Goal: Find specific page/section: Find specific page/section

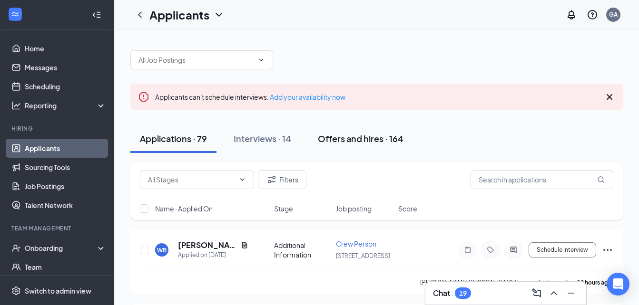
click at [370, 139] on div "Offers and hires · 164" at bounding box center [361, 139] width 86 height 12
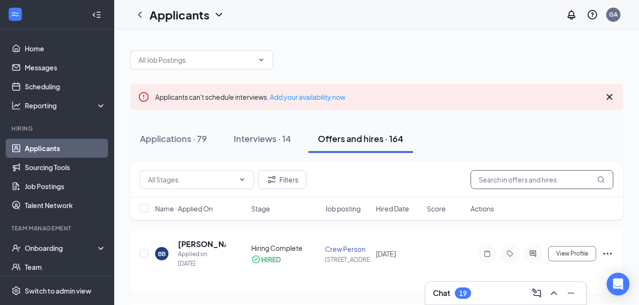
click at [520, 182] on input "text" at bounding box center [541, 179] width 143 height 19
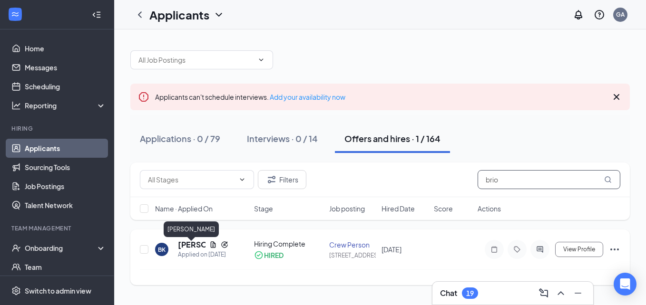
type input "brio"
click at [184, 246] on h5 "[PERSON_NAME]" at bounding box center [192, 245] width 28 height 10
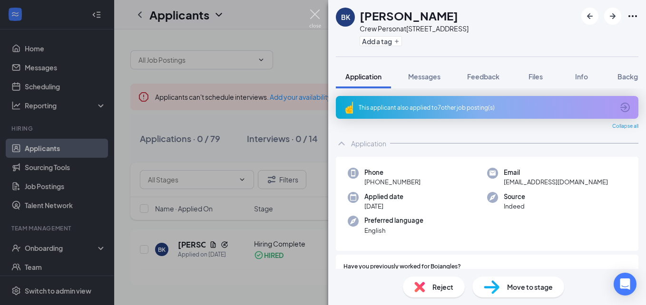
click at [318, 17] on img at bounding box center [315, 19] width 12 height 19
